Goal: Use online tool/utility: Utilize a website feature to perform a specific function

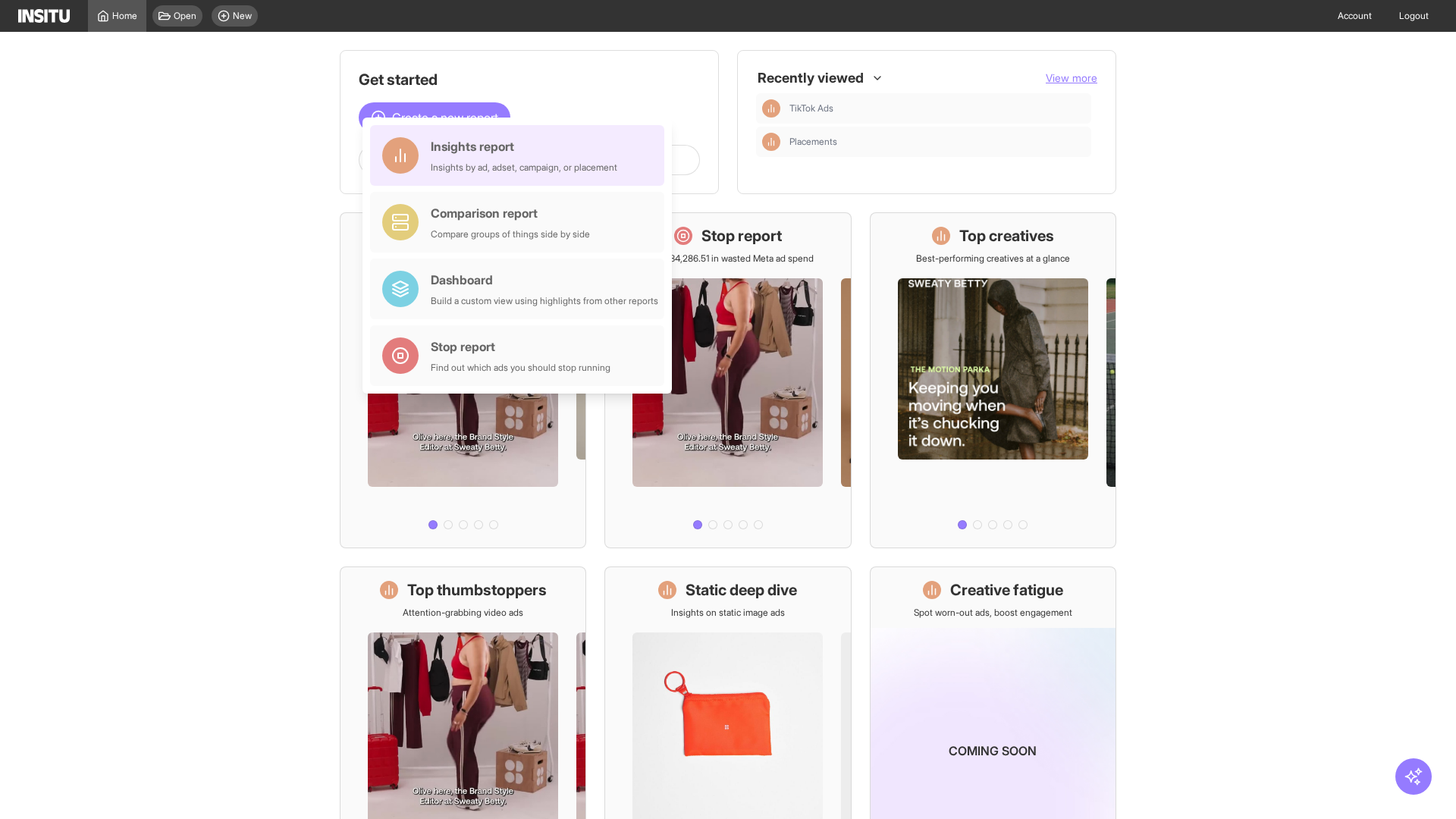
click at [521, 156] on div "Insights report Insights by ad, adset, campaign, or placement" at bounding box center [524, 155] width 187 height 36
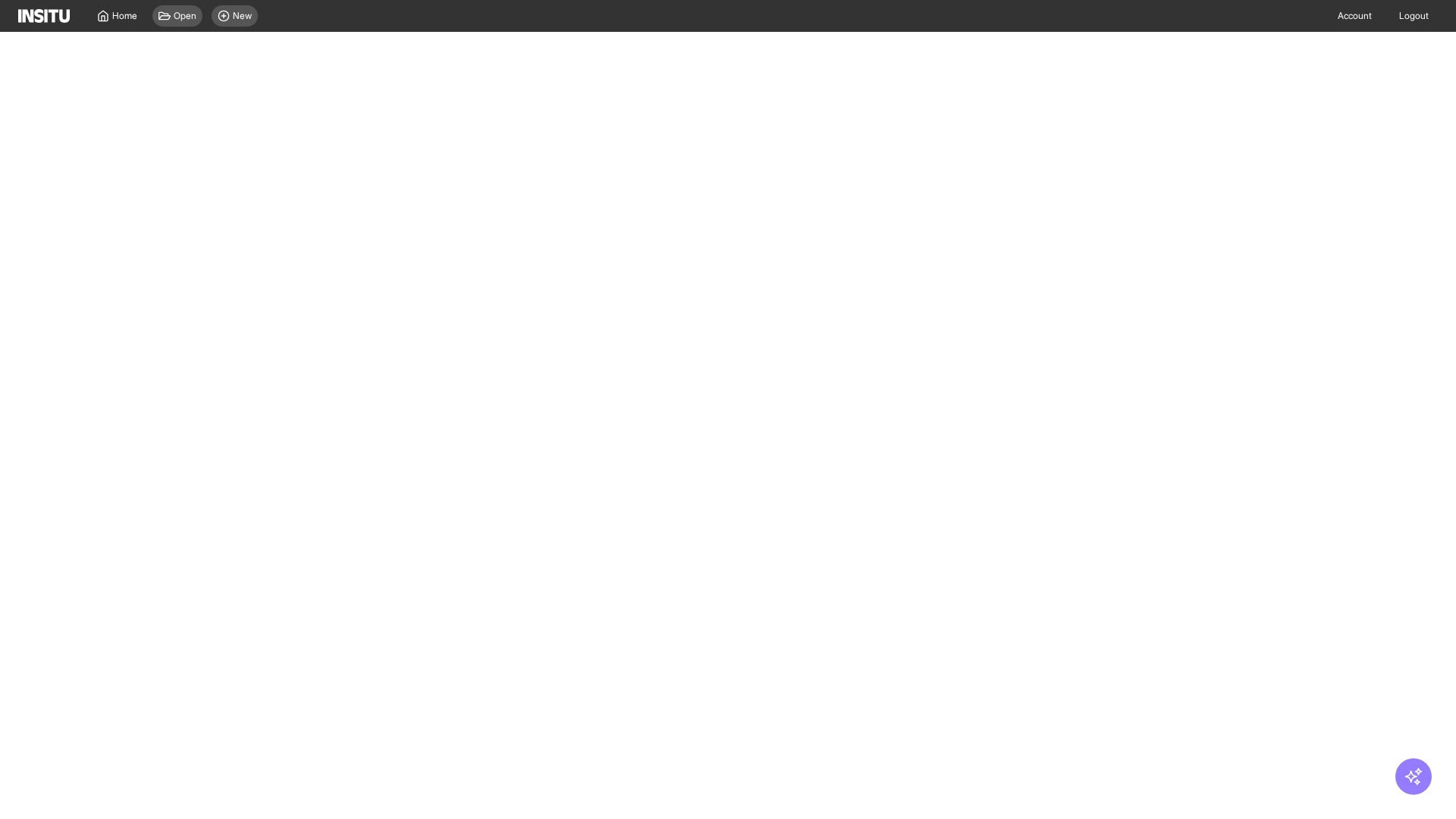
select select "**"
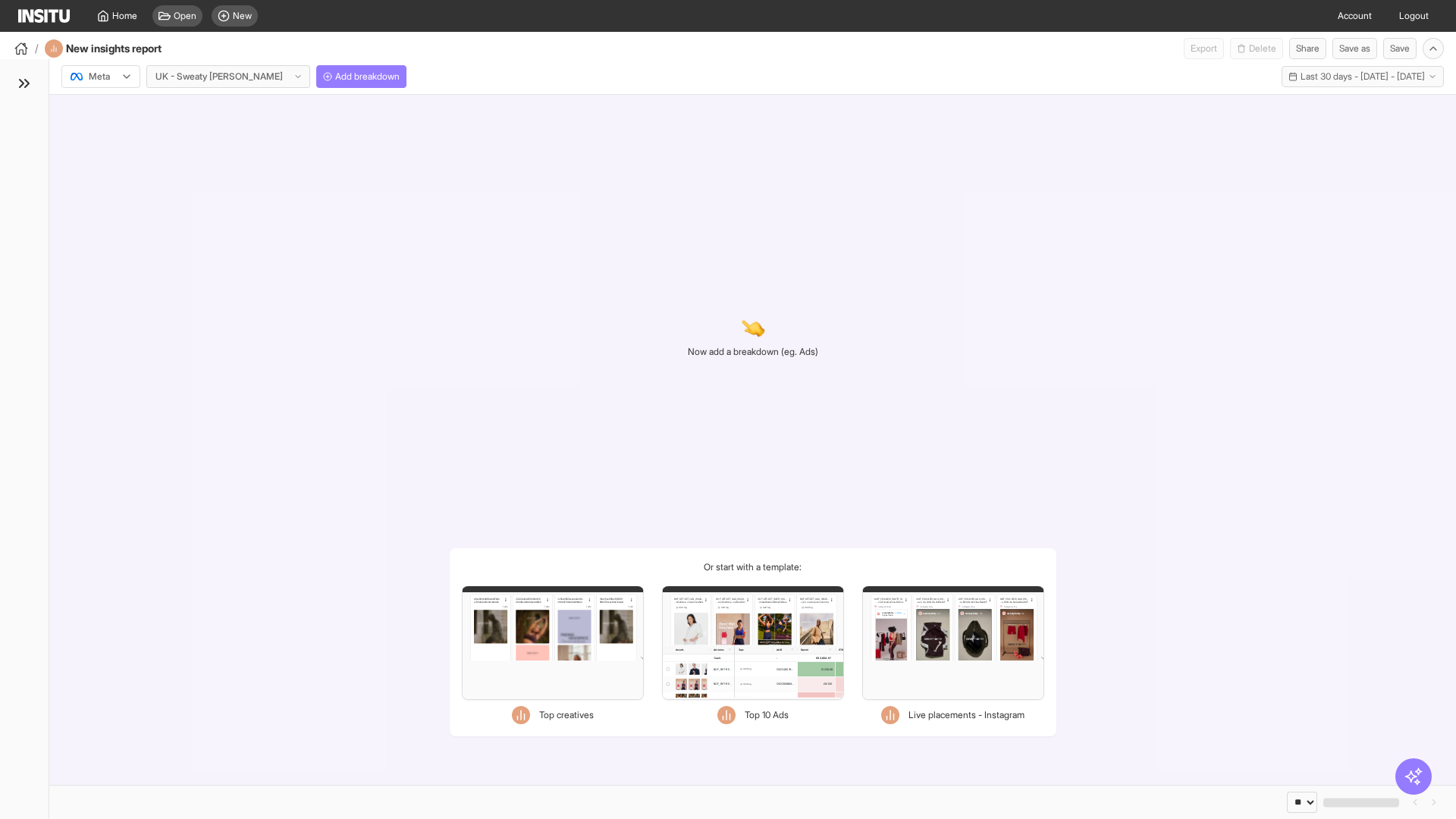
click at [101, 77] on div at bounding box center [90, 77] width 42 height 15
click at [100, 109] on span "Meta" at bounding box center [99, 109] width 20 height 13
click at [335, 77] on span "Add breakdown" at bounding box center [367, 77] width 65 height 12
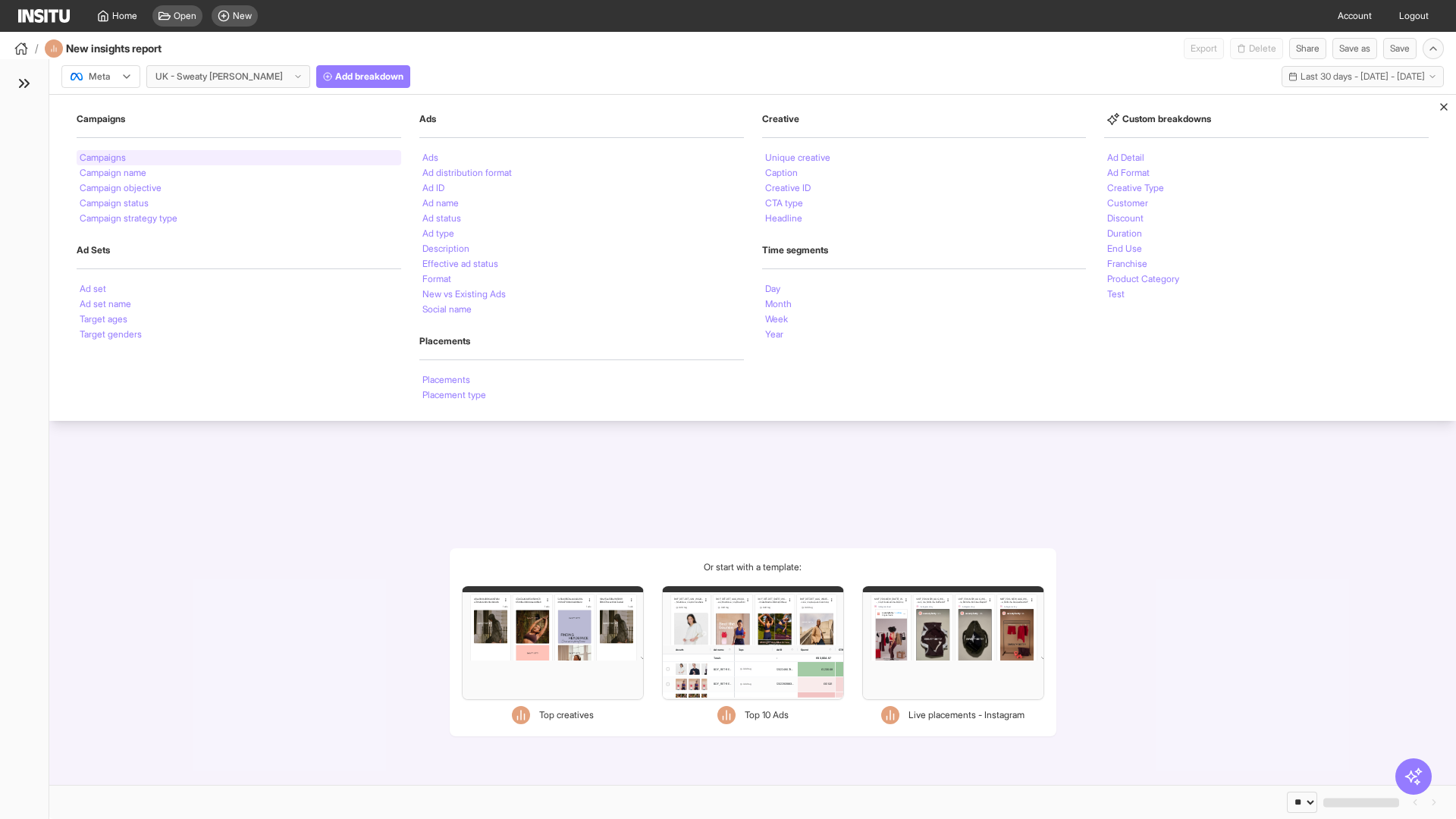
click at [104, 158] on li "Campaigns" at bounding box center [103, 157] width 46 height 9
